Goal: Navigation & Orientation: Find specific page/section

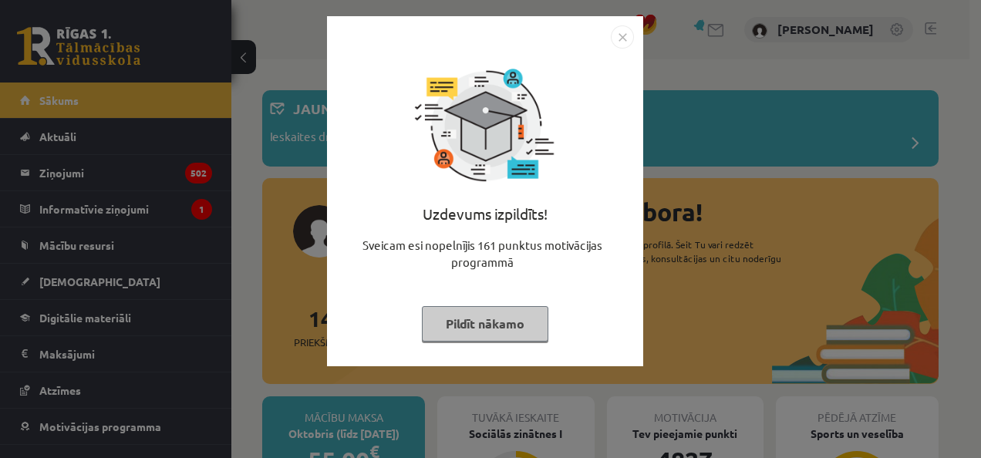
click at [511, 324] on button "Pildīt nākamo" at bounding box center [485, 323] width 127 height 35
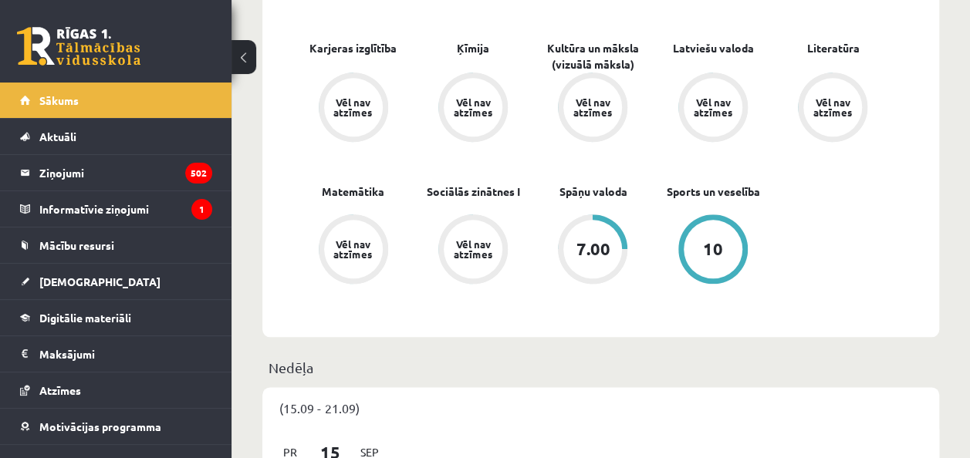
scroll to position [728, 0]
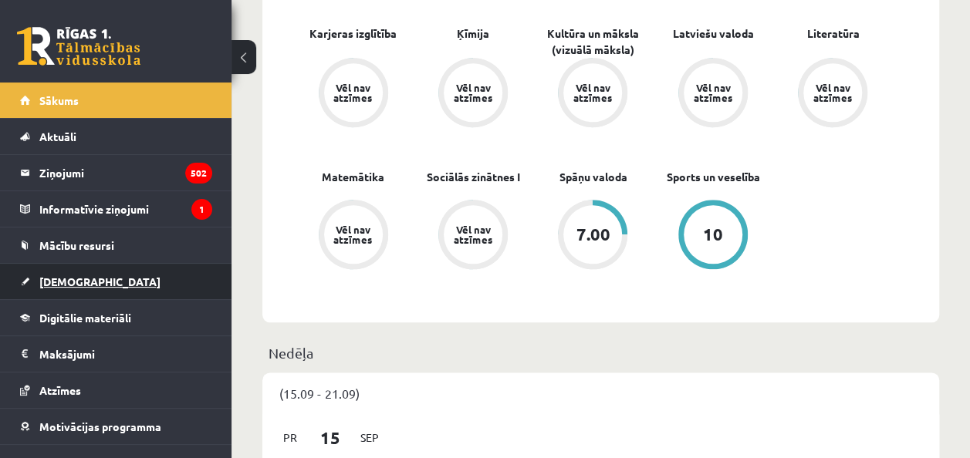
click at [54, 276] on span "[DEMOGRAPHIC_DATA]" at bounding box center [99, 282] width 121 height 14
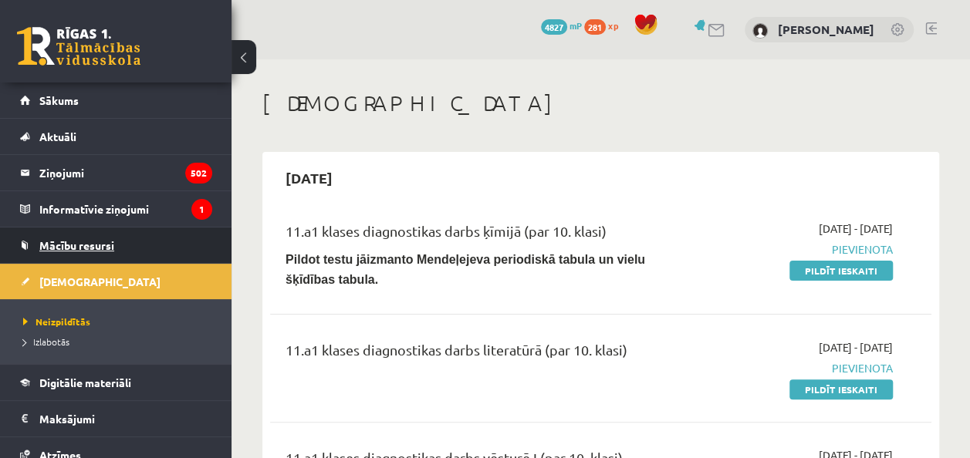
drag, startPoint x: 76, startPoint y: 243, endPoint x: 48, endPoint y: 248, distance: 28.9
click at [48, 248] on span "Mācību resursi" at bounding box center [76, 245] width 75 height 14
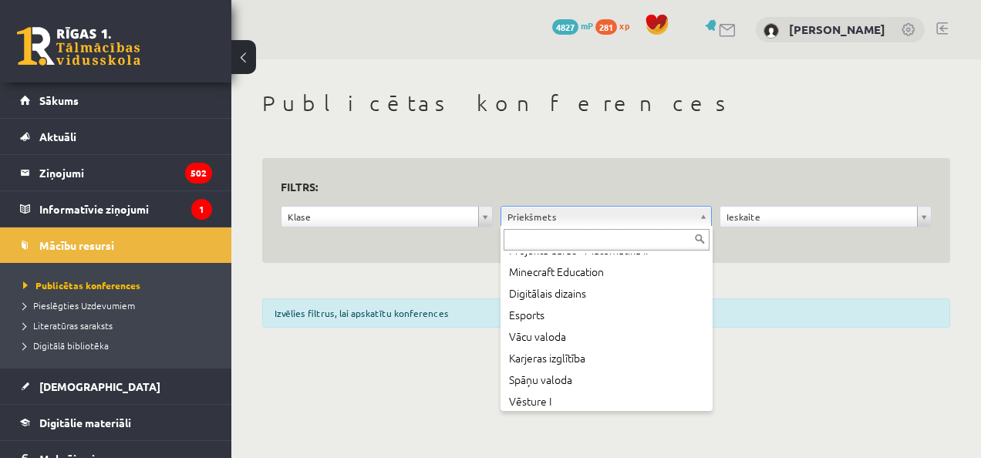
scroll to position [953, 0]
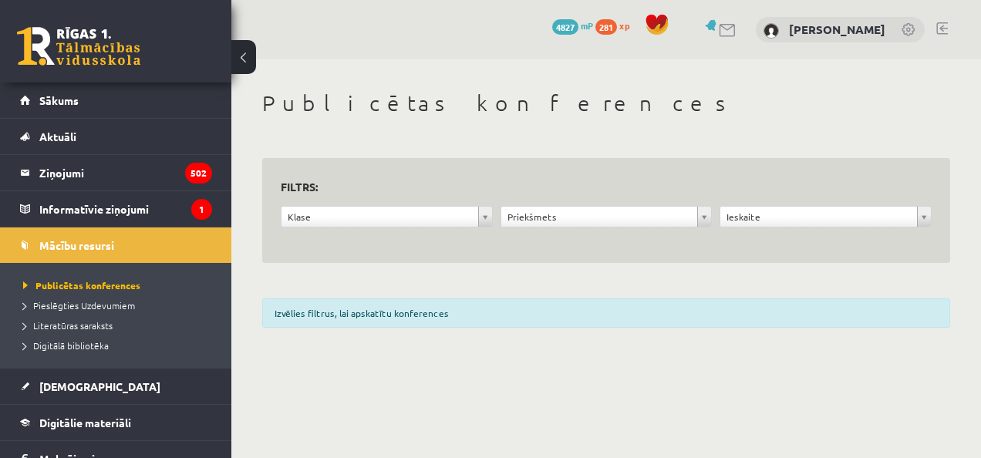
click at [564, 315] on div "Izvēlies filtrus, lai apskatītu konferences" at bounding box center [606, 313] width 688 height 29
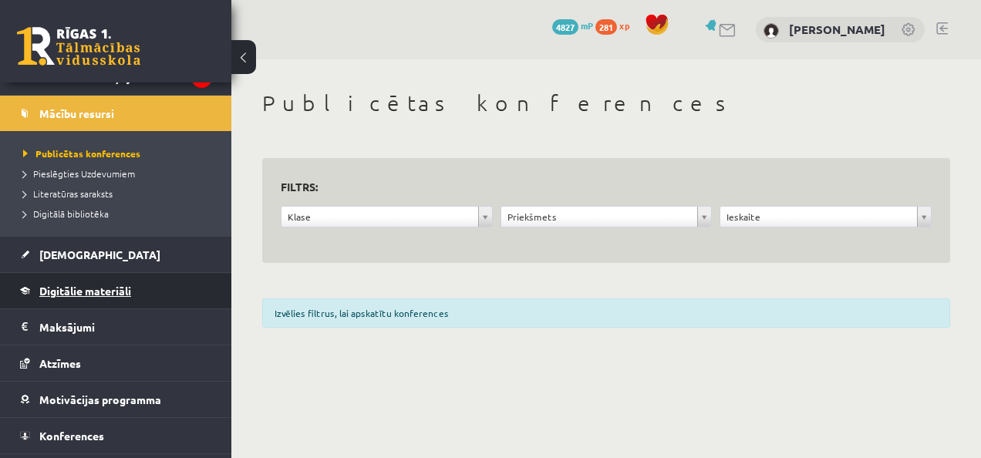
click at [123, 282] on link "Digitālie materiāli" at bounding box center [116, 290] width 192 height 35
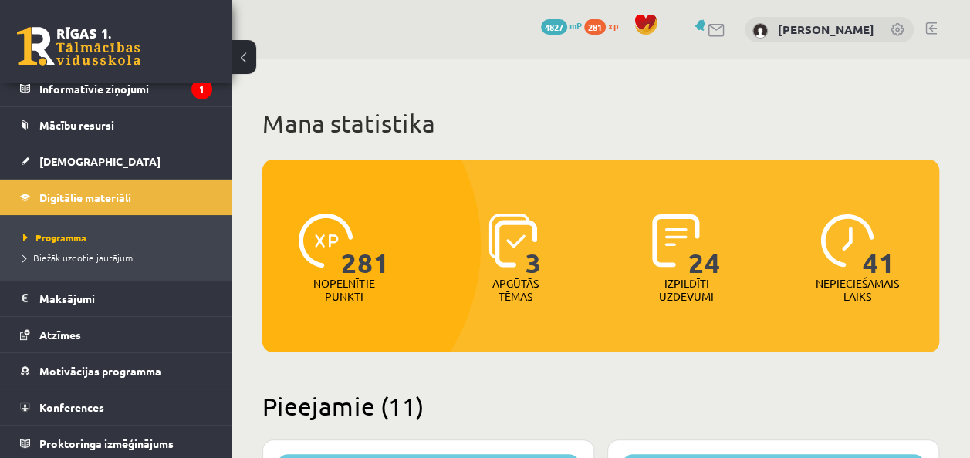
click at [352, 265] on span "281" at bounding box center [365, 245] width 49 height 63
click at [526, 255] on span "3" at bounding box center [533, 245] width 16 height 63
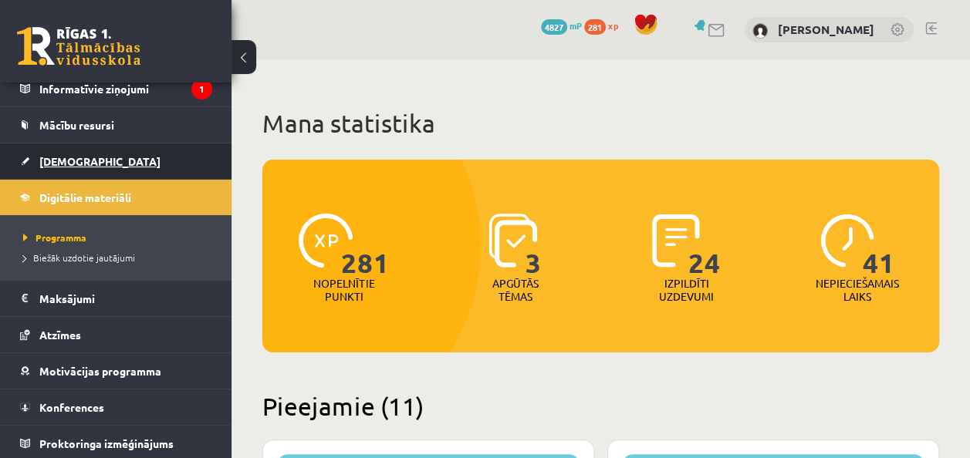
click at [79, 157] on span "[DEMOGRAPHIC_DATA]" at bounding box center [99, 161] width 121 height 14
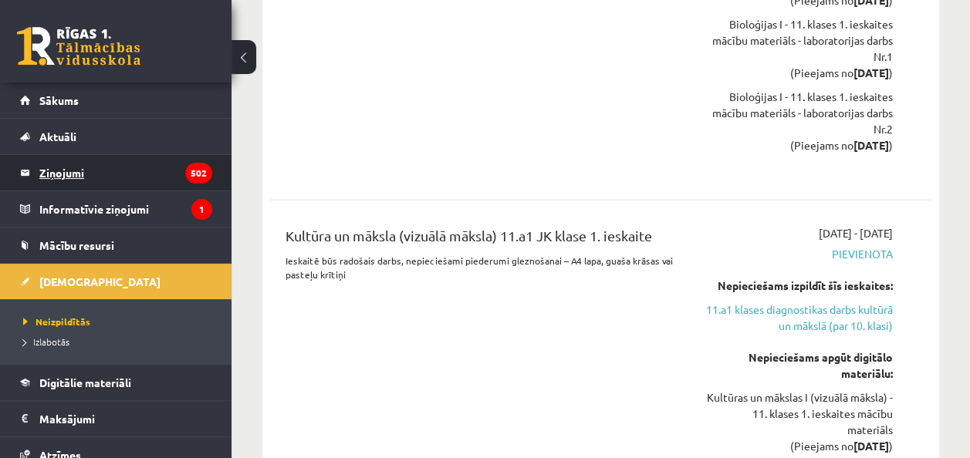
click at [72, 166] on legend "Ziņojumi 502" at bounding box center [125, 172] width 173 height 35
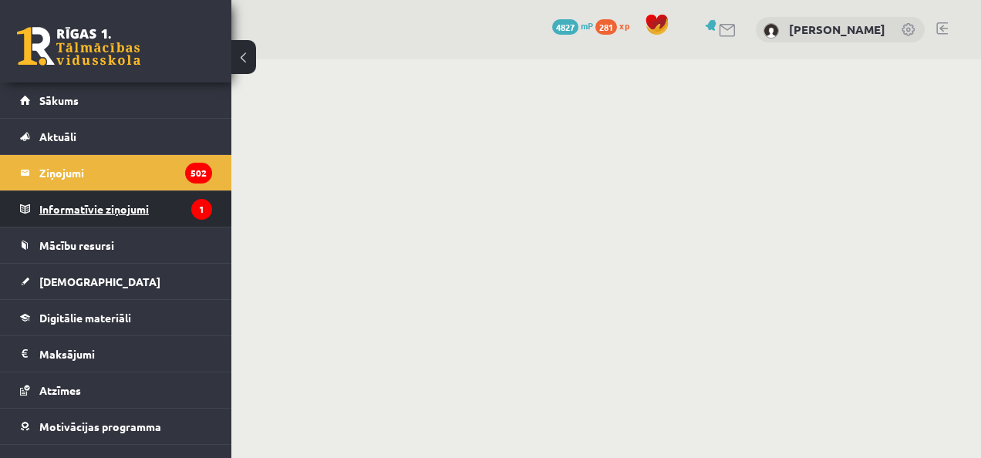
click at [96, 210] on legend "Informatīvie ziņojumi 1" at bounding box center [125, 208] width 173 height 35
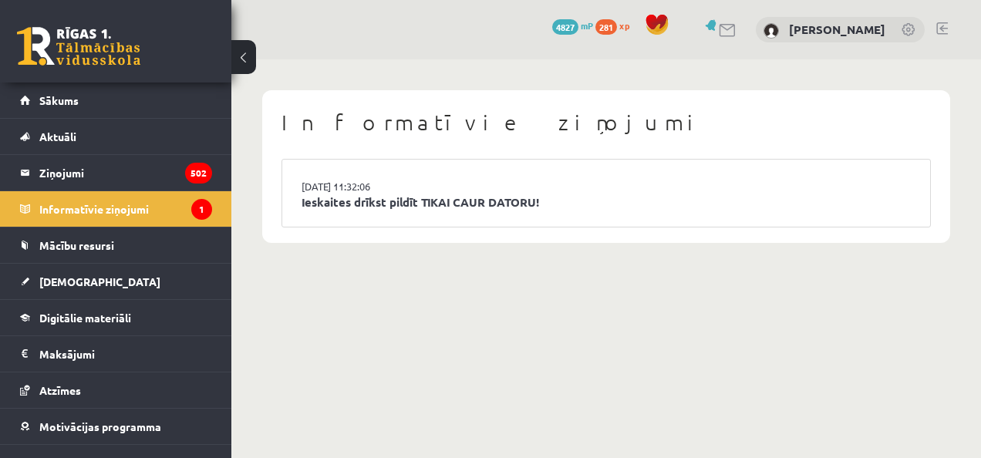
click at [344, 212] on li "15.09.2025 11:32:06 Ieskaites drīkst pildīt TIKAI CAUR DATORU!" at bounding box center [606, 193] width 648 height 67
click at [361, 205] on link "Ieskaites drīkst pildīt TIKAI CAUR DATORU!" at bounding box center [607, 203] width 610 height 18
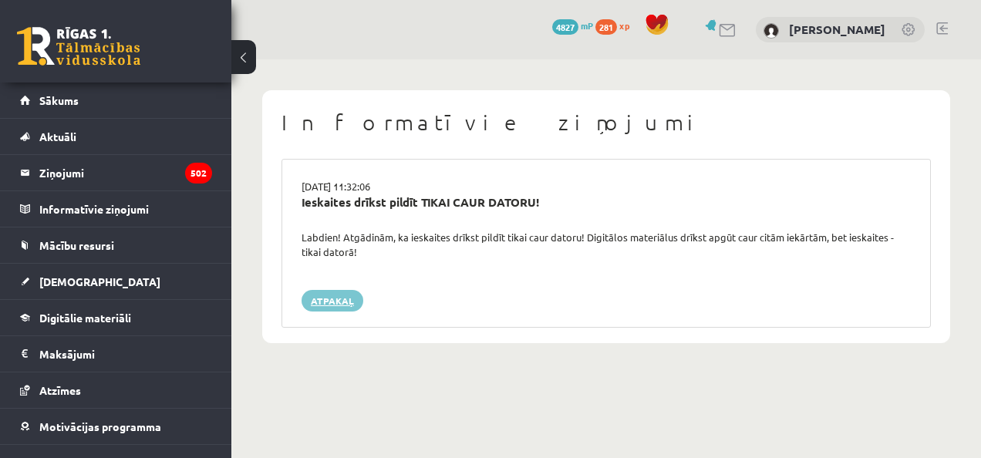
click at [320, 303] on link "Atpakaļ" at bounding box center [333, 301] width 62 height 22
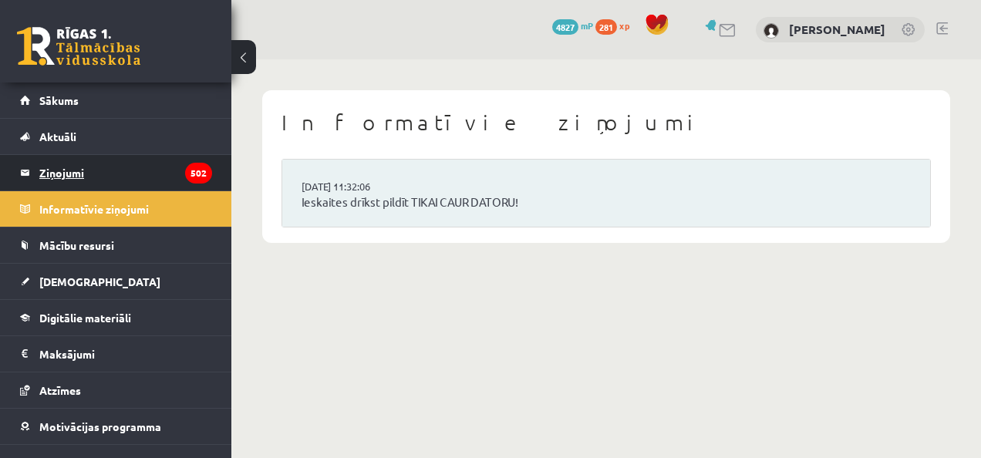
click at [123, 173] on legend "Ziņojumi 502" at bounding box center [125, 172] width 173 height 35
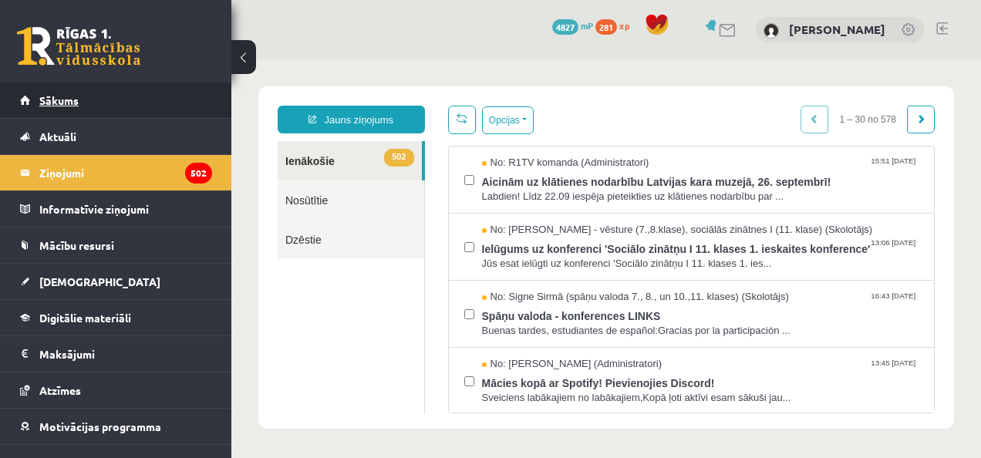
click at [76, 96] on span "Sākums" at bounding box center [58, 100] width 39 height 14
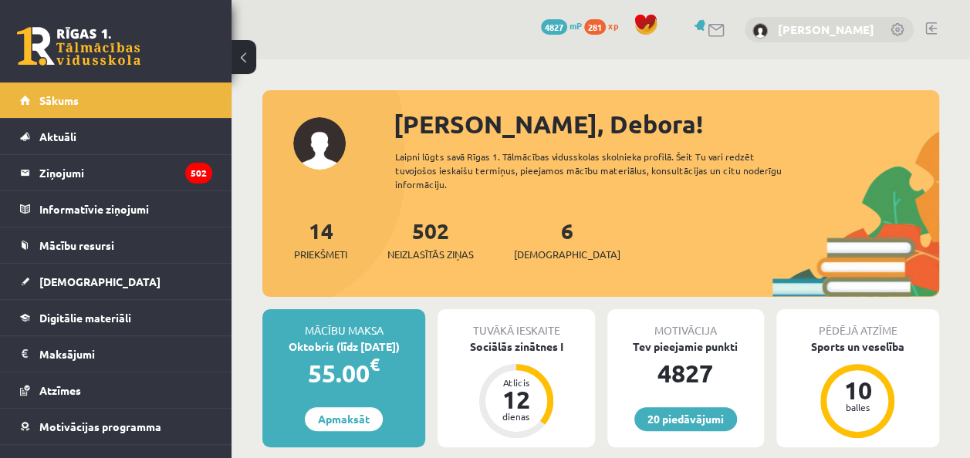
click at [792, 29] on link "[PERSON_NAME]" at bounding box center [826, 29] width 96 height 15
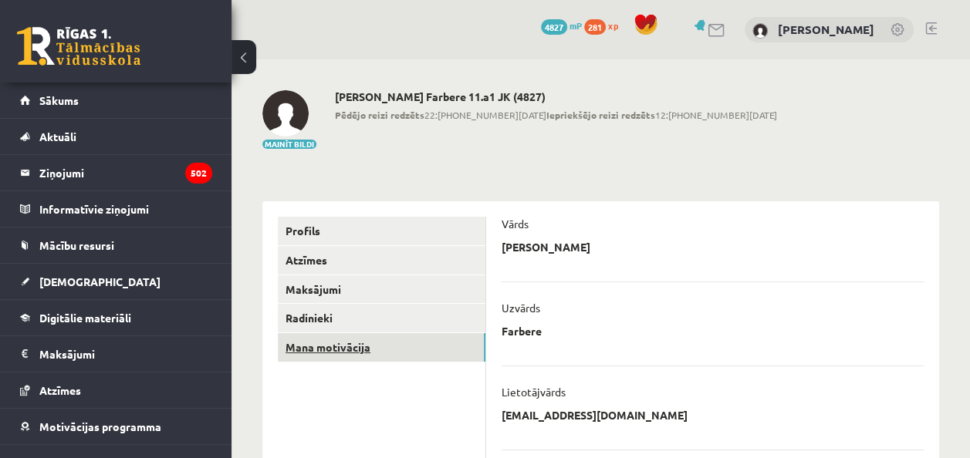
click at [323, 336] on link "Mana motivācija" at bounding box center [382, 347] width 208 height 29
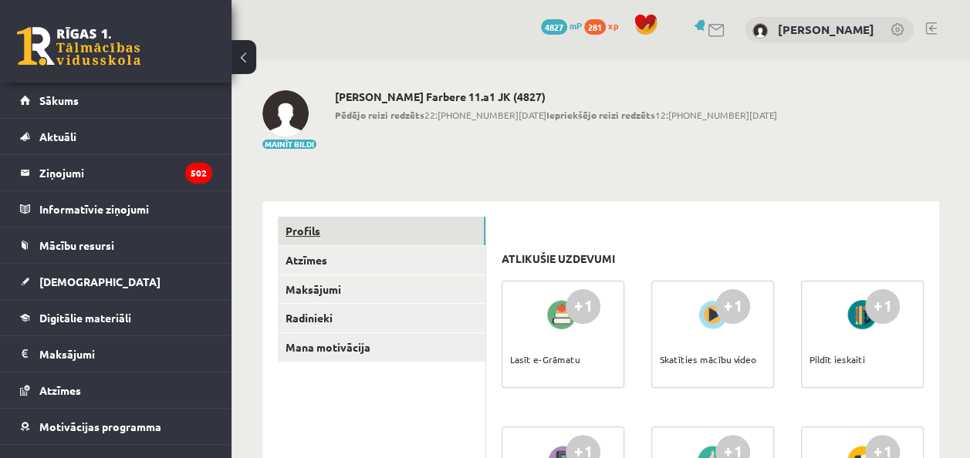
click at [354, 228] on link "Profils" at bounding box center [382, 231] width 208 height 29
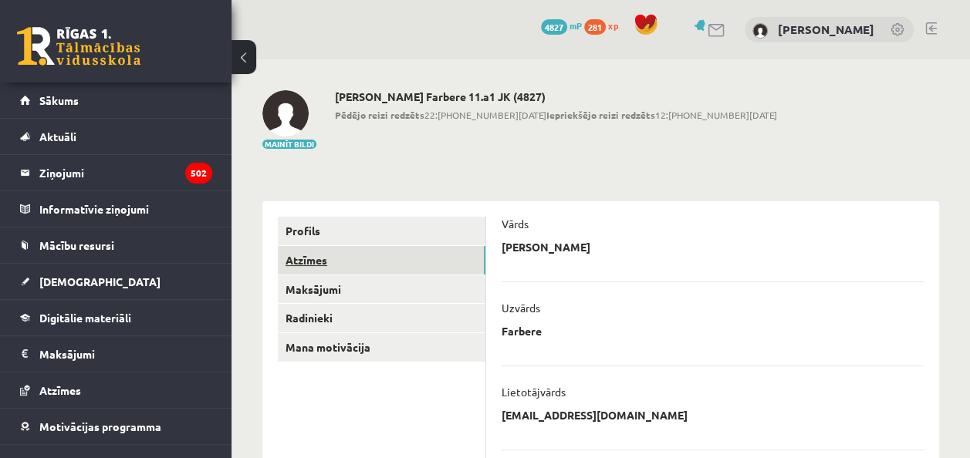
click at [390, 273] on link "Atzīmes" at bounding box center [382, 260] width 208 height 29
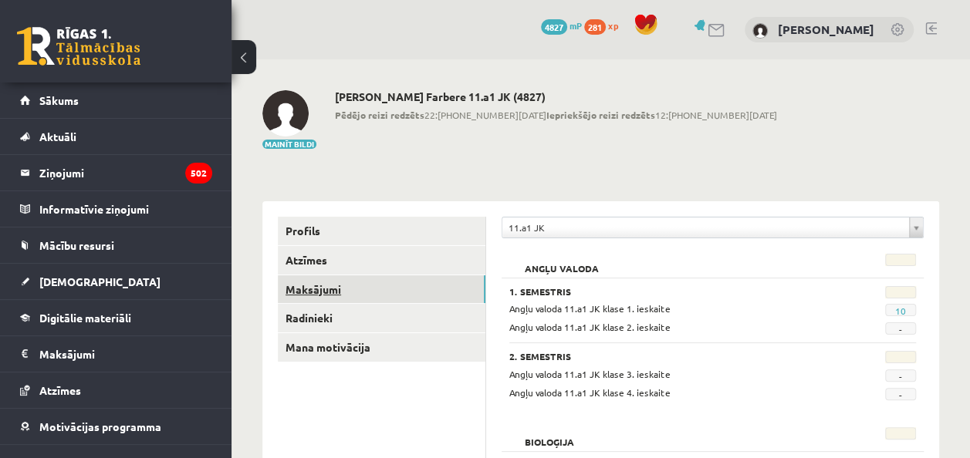
click at [387, 290] on link "Maksājumi" at bounding box center [382, 289] width 208 height 29
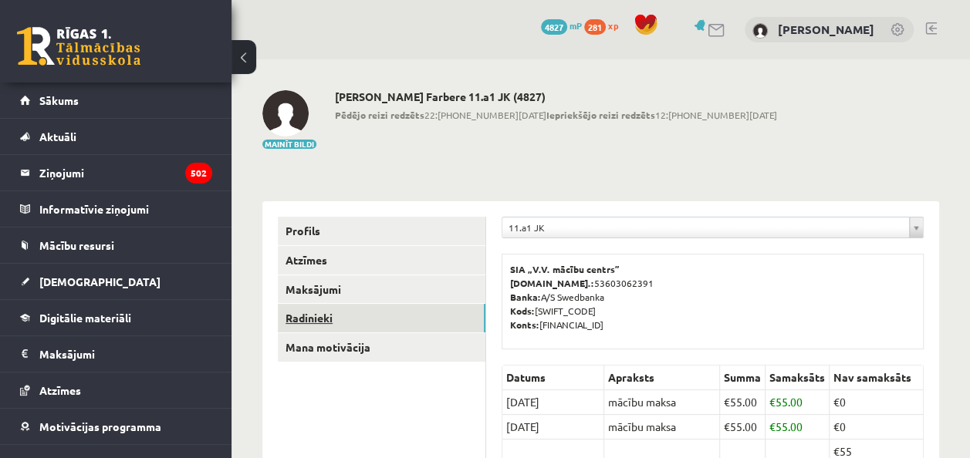
click at [383, 310] on link "Radinieki" at bounding box center [382, 318] width 208 height 29
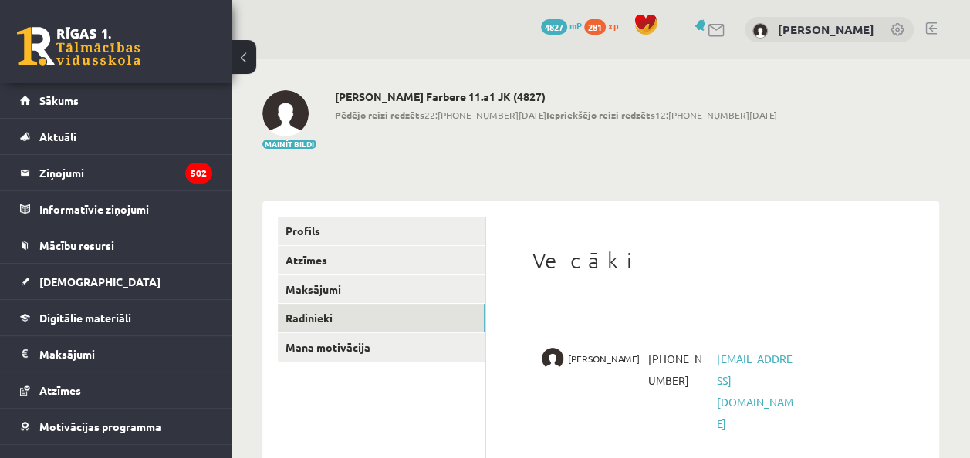
scroll to position [90, 0]
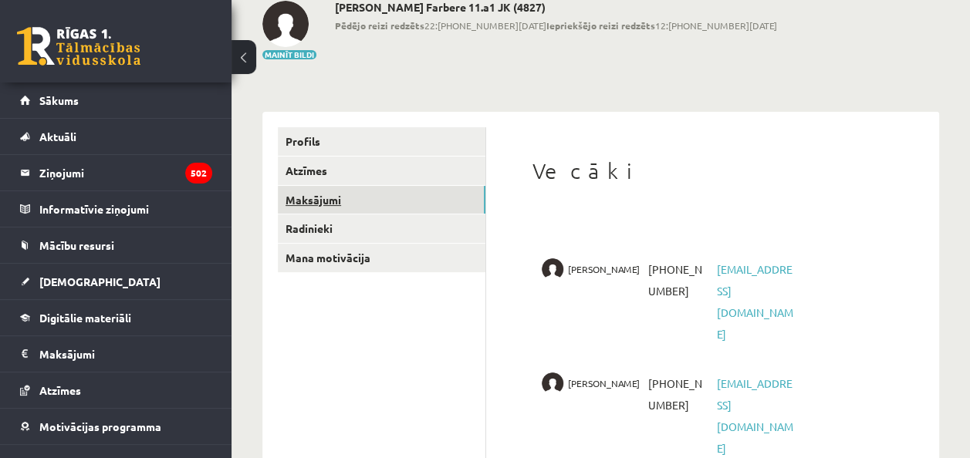
click at [353, 205] on link "Maksājumi" at bounding box center [382, 200] width 208 height 29
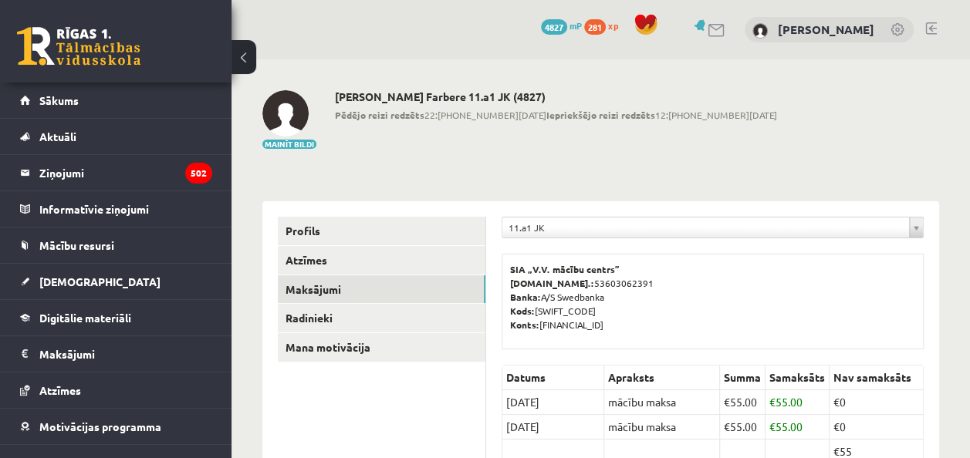
click at [895, 32] on link at bounding box center [897, 30] width 15 height 15
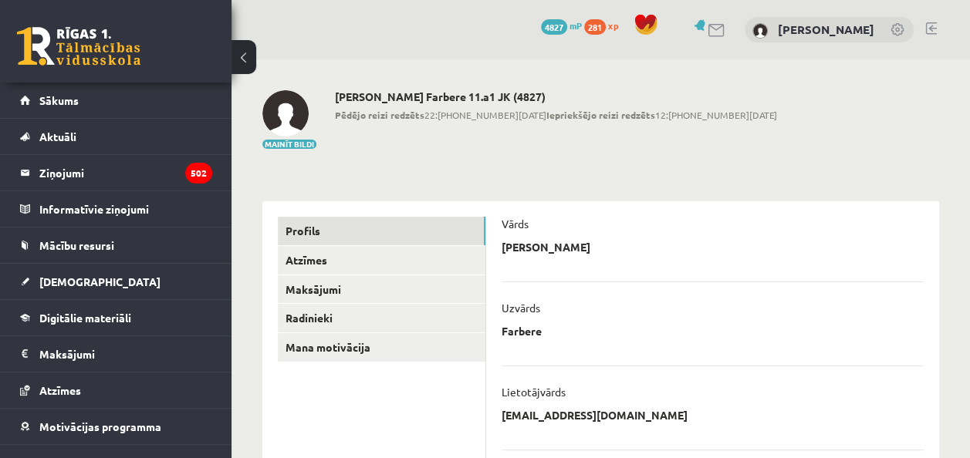
click at [709, 23] on link at bounding box center [701, 25] width 15 height 12
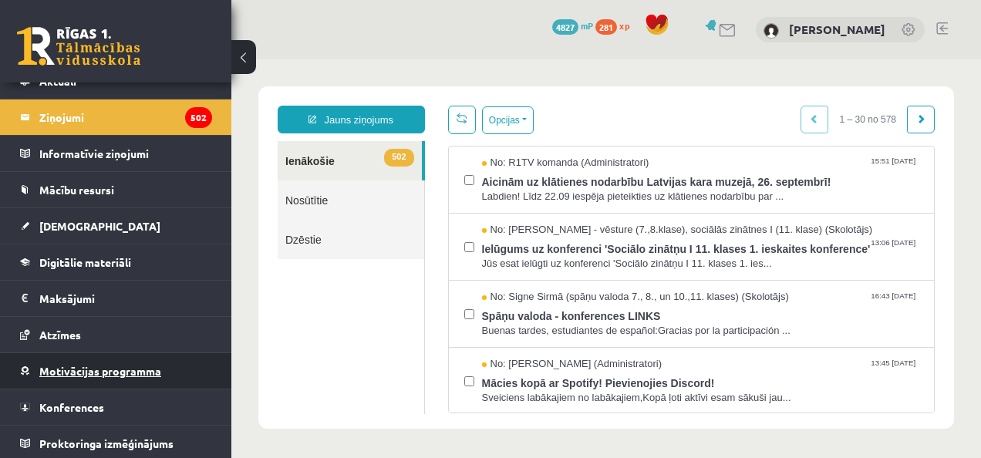
scroll to position [56, 0]
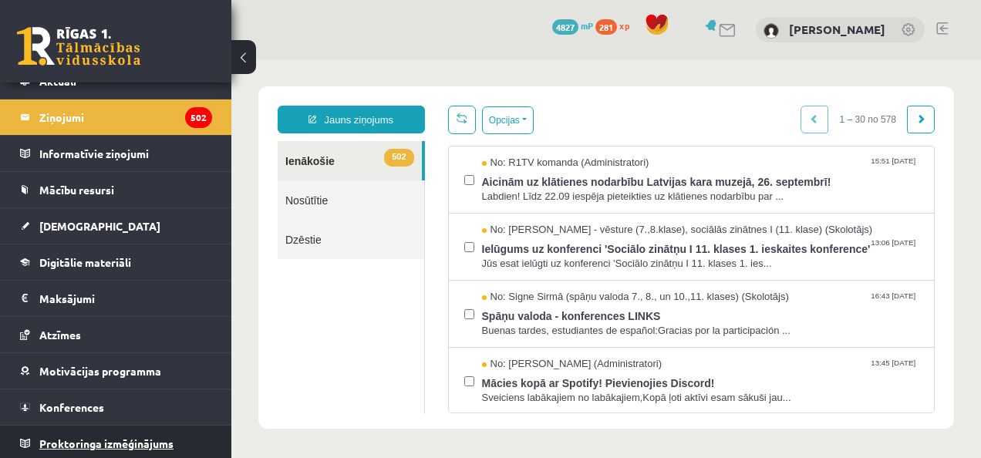
click at [103, 437] on span "Proktoringa izmēģinājums" at bounding box center [106, 444] width 134 height 14
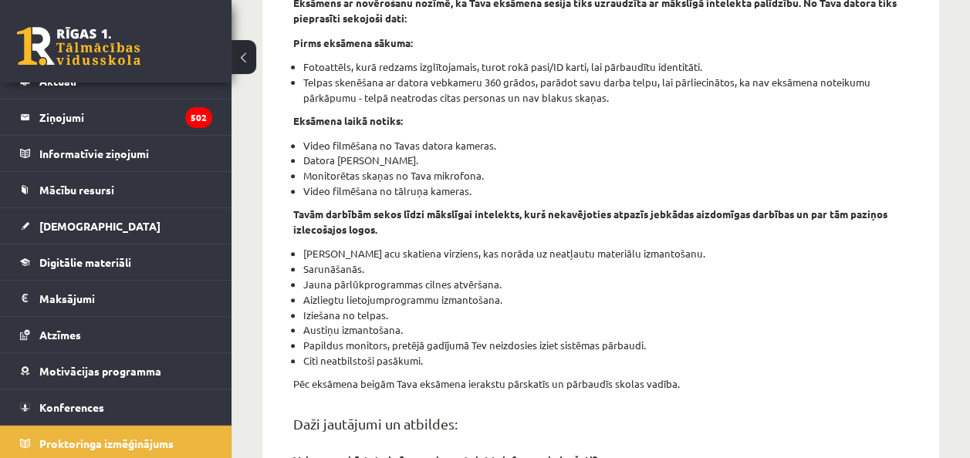
scroll to position [271, 0]
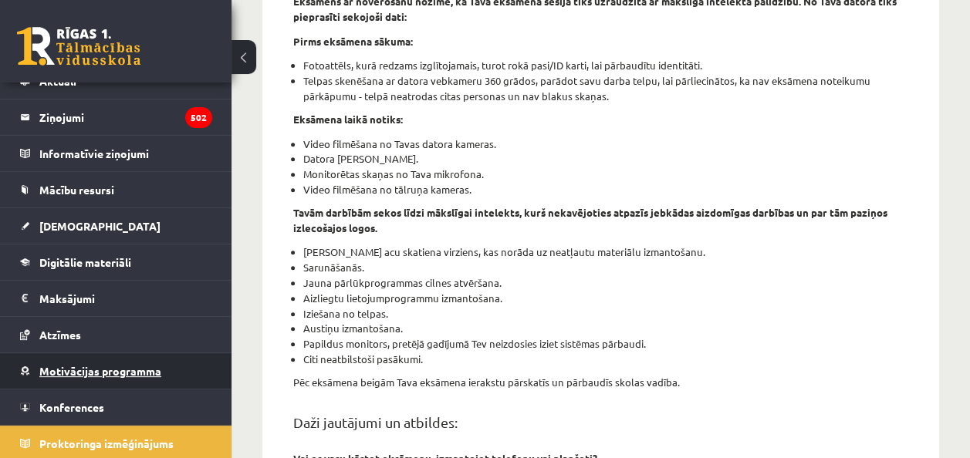
click at [87, 380] on link "Motivācijas programma" at bounding box center [116, 370] width 192 height 35
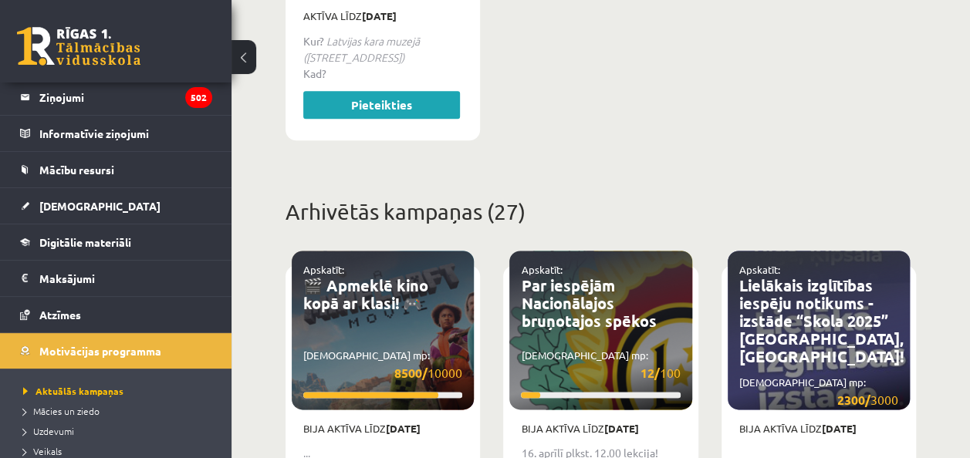
scroll to position [946, 0]
